Goal: Task Accomplishment & Management: Use online tool/utility

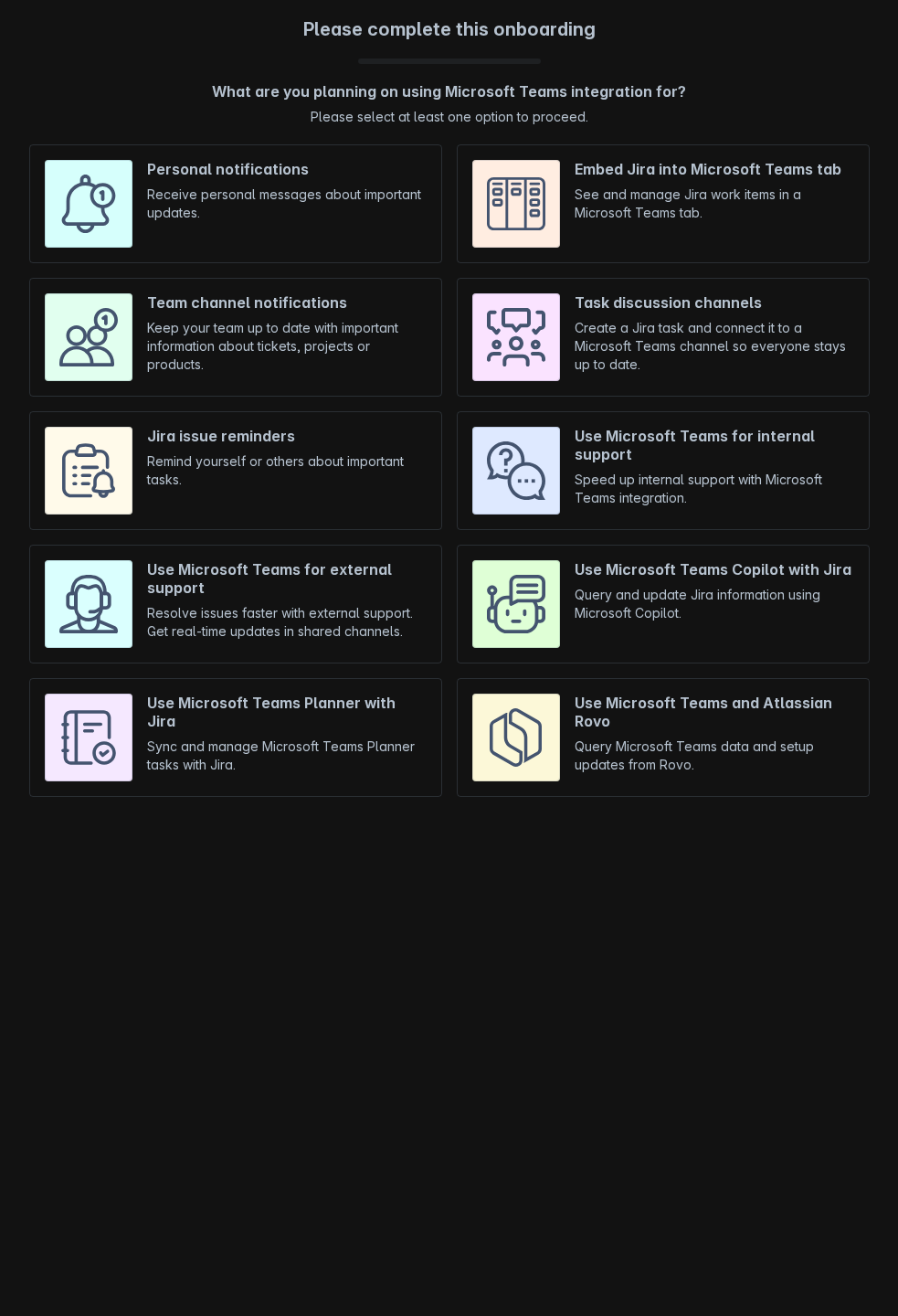
click at [644, 144] on input "checkbox" at bounding box center [663, 203] width 413 height 119
checkbox input "true"
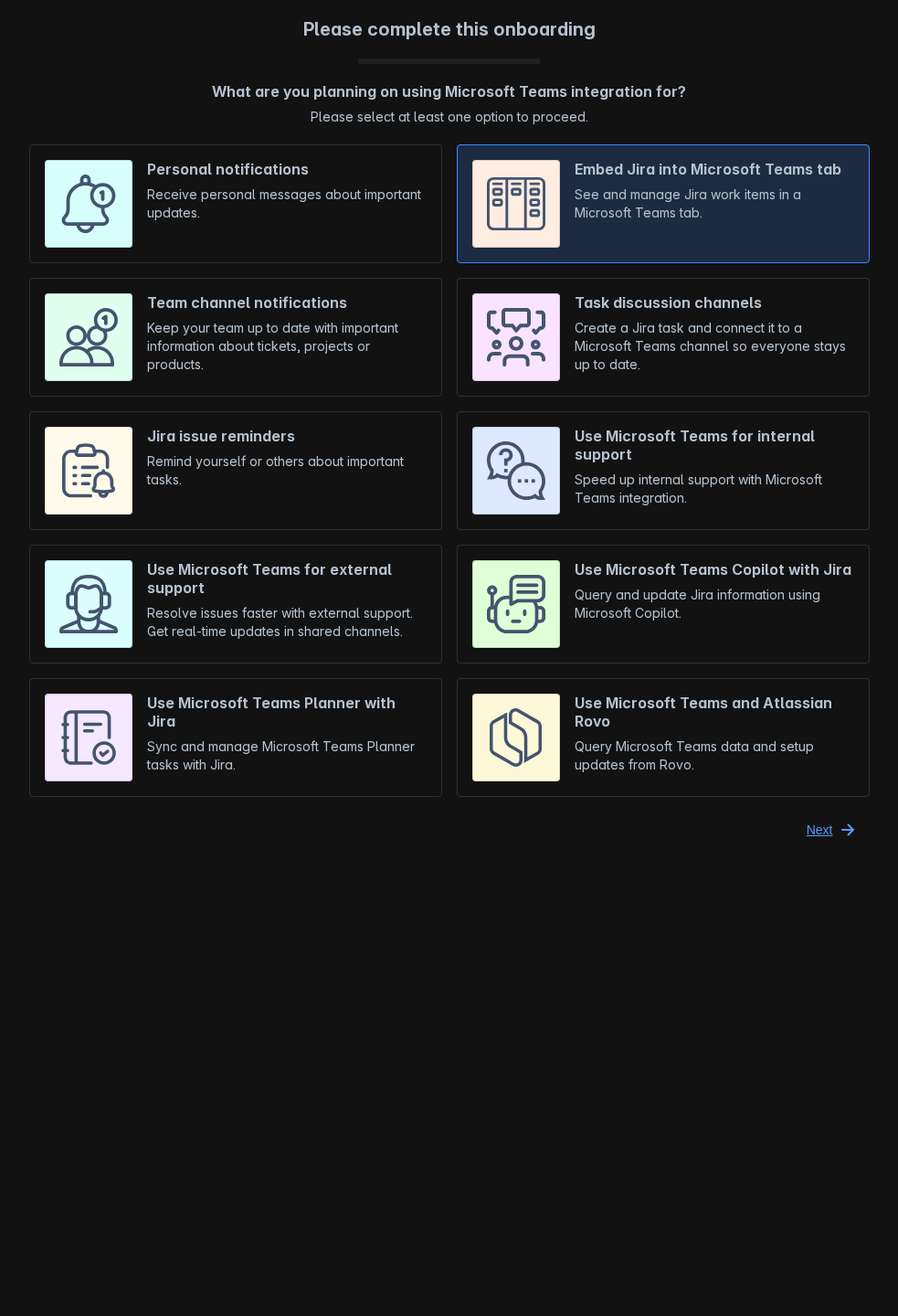
click at [832, 815] on span "Next" at bounding box center [820, 830] width 26 height 29
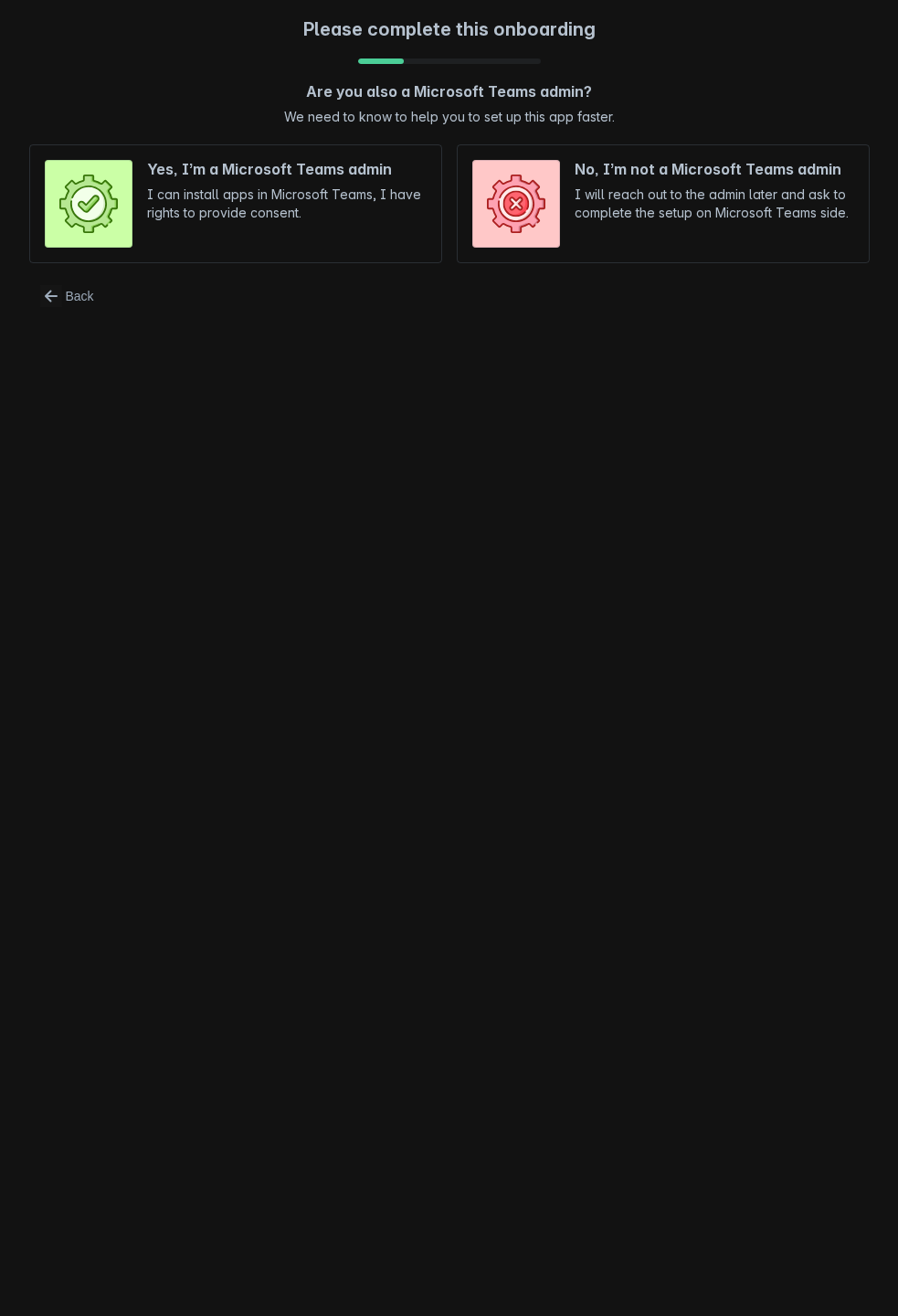
click at [195, 156] on input "radio" at bounding box center [235, 203] width 413 height 119
radio input "true"
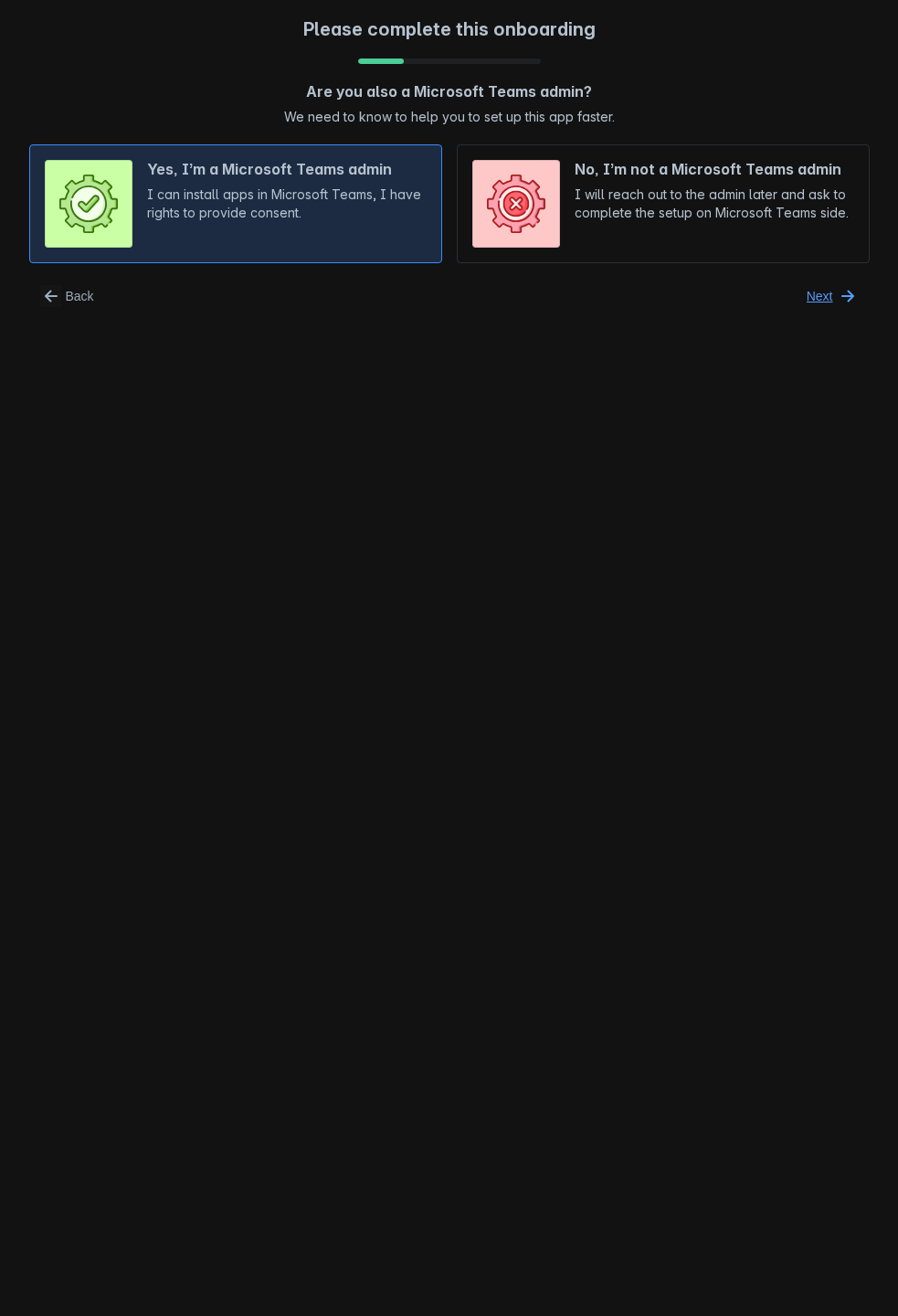
click at [834, 281] on button "Next" at bounding box center [832, 295] width 74 height 29
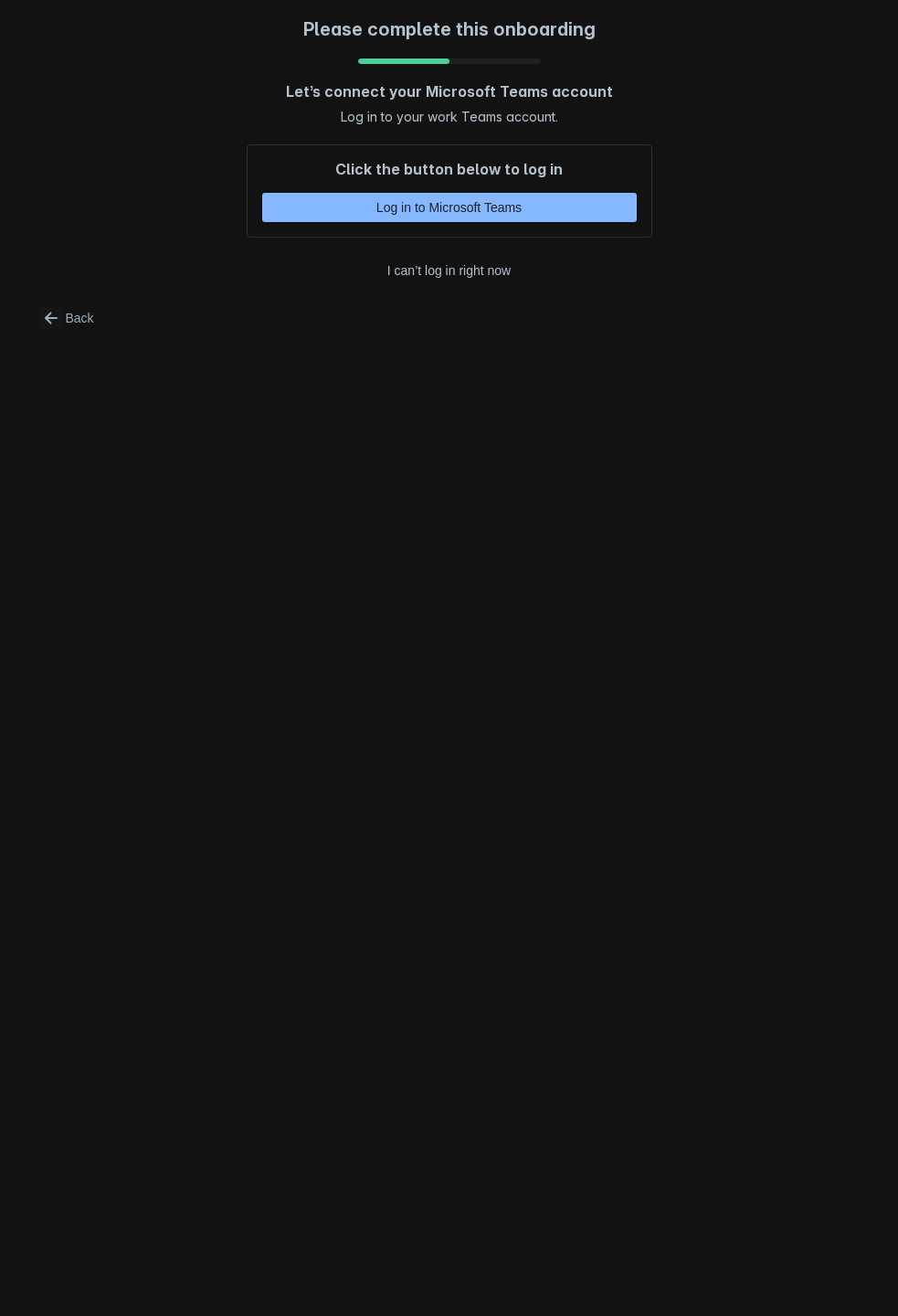
click at [419, 193] on span "Log in to Microsoft Teams" at bounding box center [450, 207] width 352 height 29
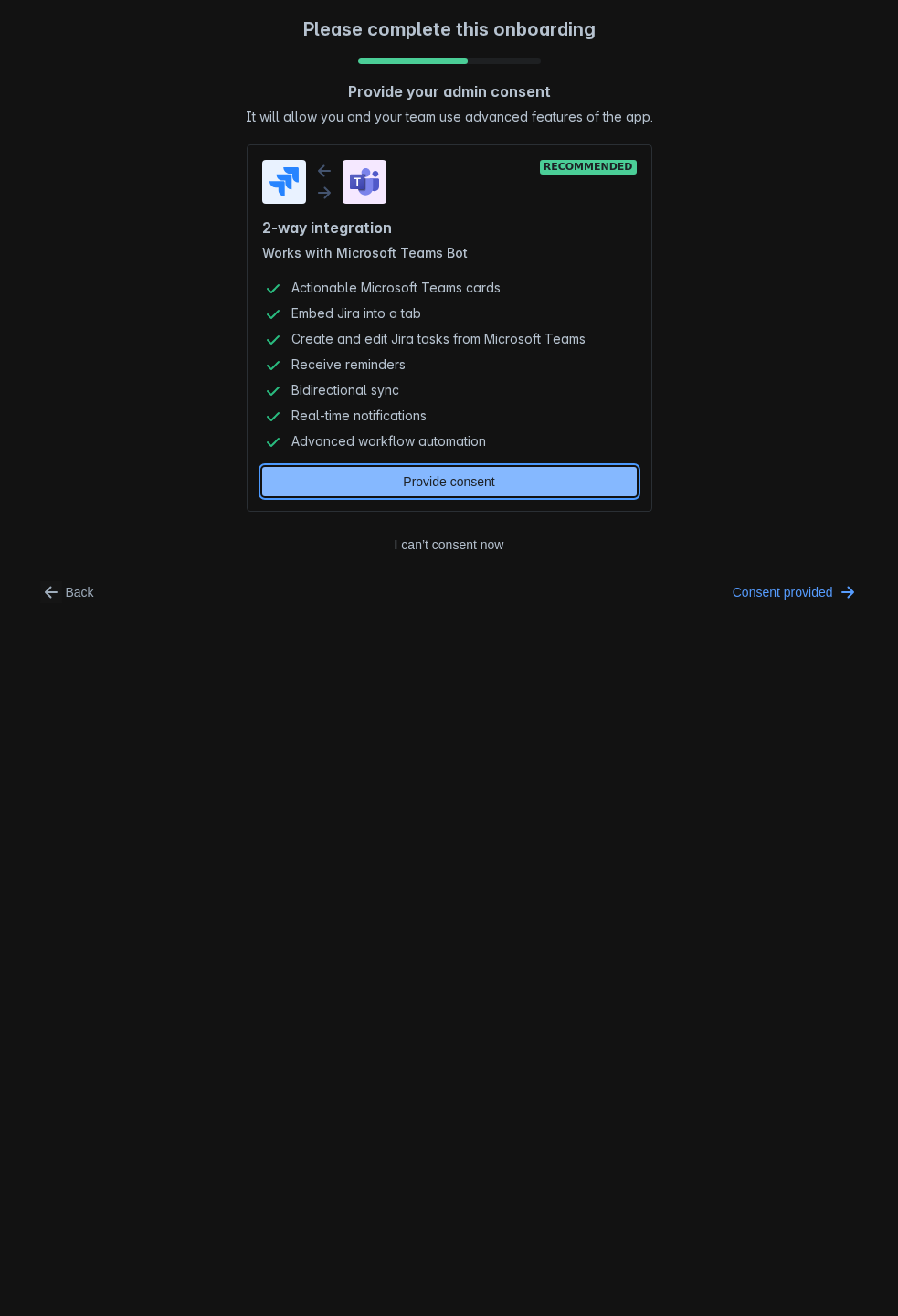
click at [476, 467] on span "Provide consent" at bounding box center [450, 481] width 352 height 29
click at [816, 577] on span "Consent provided" at bounding box center [783, 591] width 100 height 29
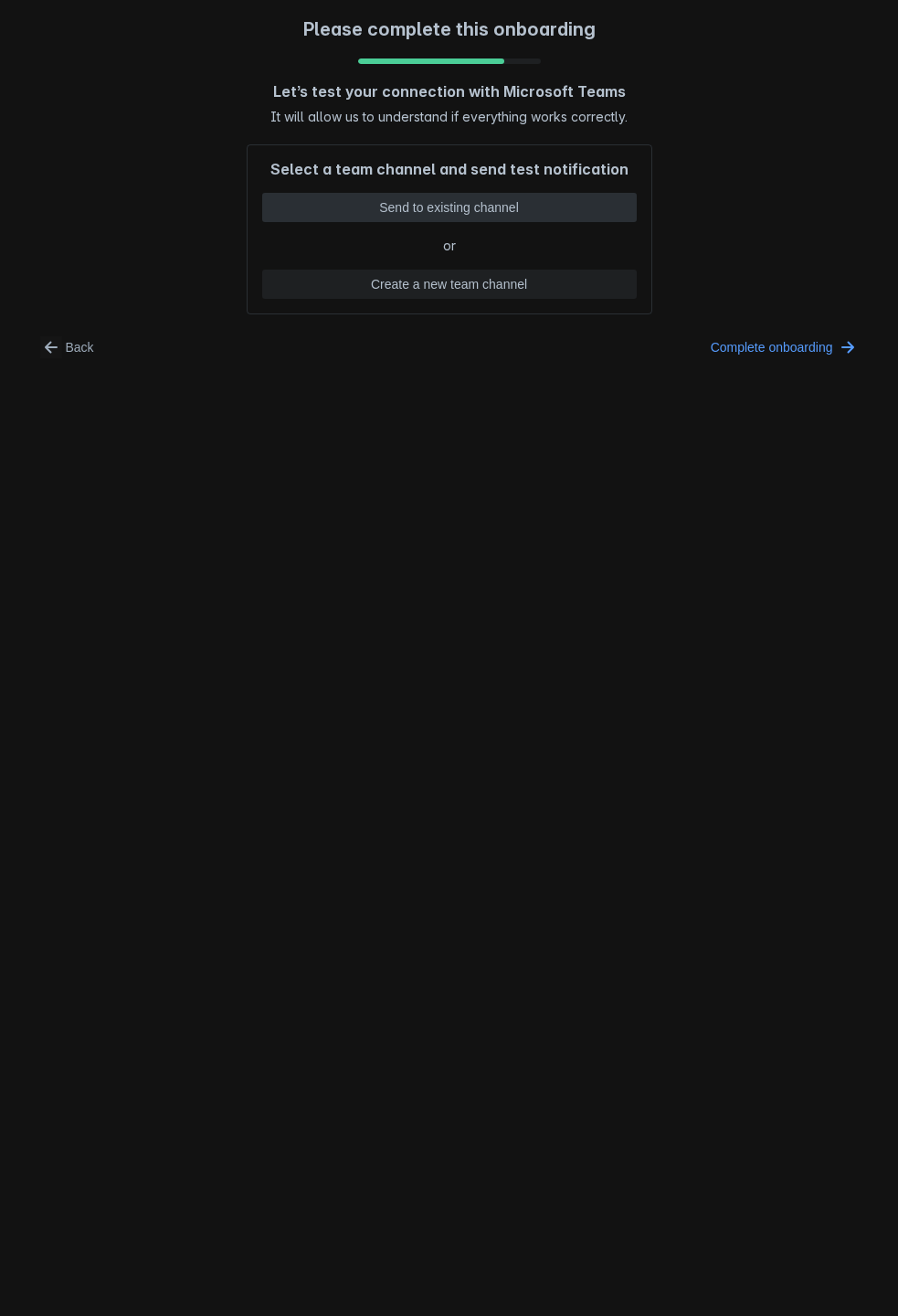
click at [473, 193] on span "Send to existing channel" at bounding box center [450, 207] width 352 height 29
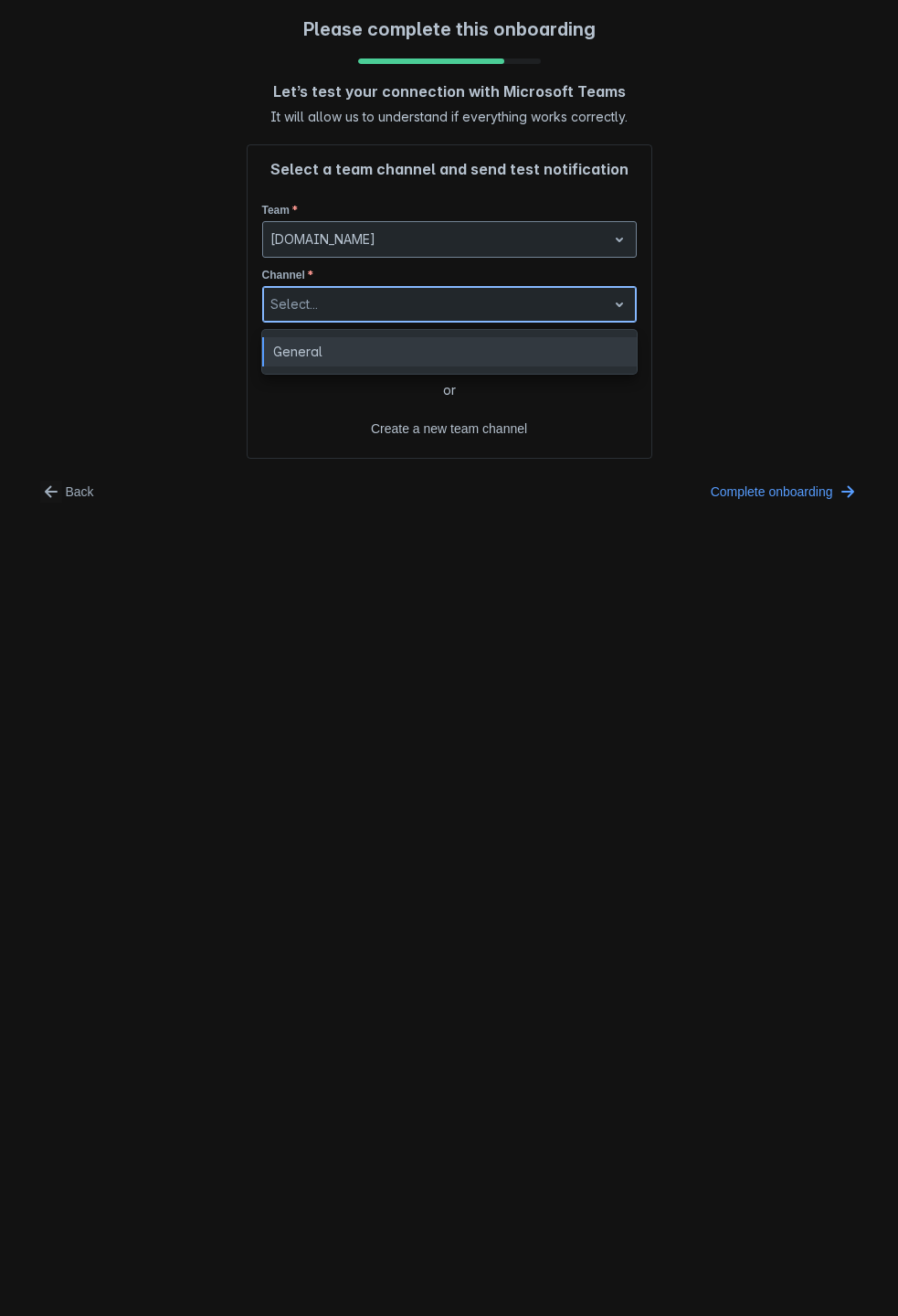
click at [613, 293] on span "open" at bounding box center [619, 304] width 22 height 22
click at [377, 337] on div "General" at bounding box center [450, 351] width 375 height 29
click at [471, 337] on span "Send test notification" at bounding box center [450, 351] width 352 height 29
